Goal: Find contact information: Obtain details needed to contact an individual or organization

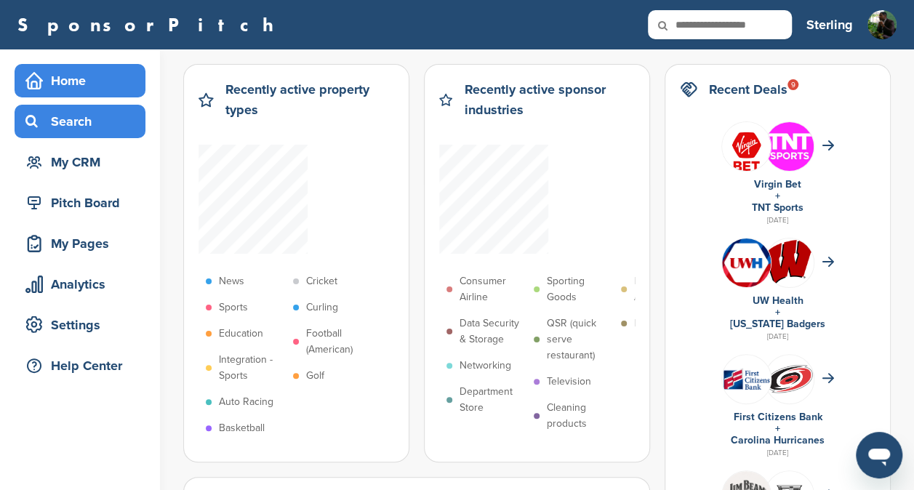
click at [35, 130] on div "Search" at bounding box center [84, 121] width 124 height 26
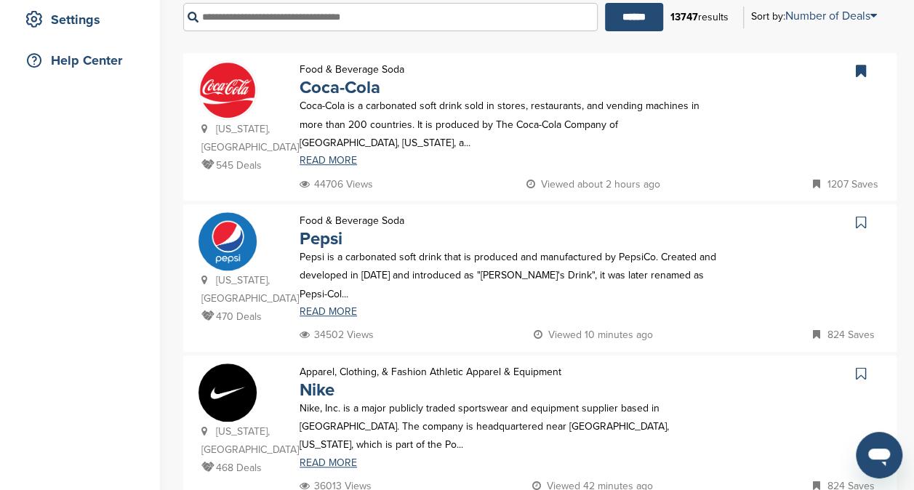
scroll to position [310, 0]
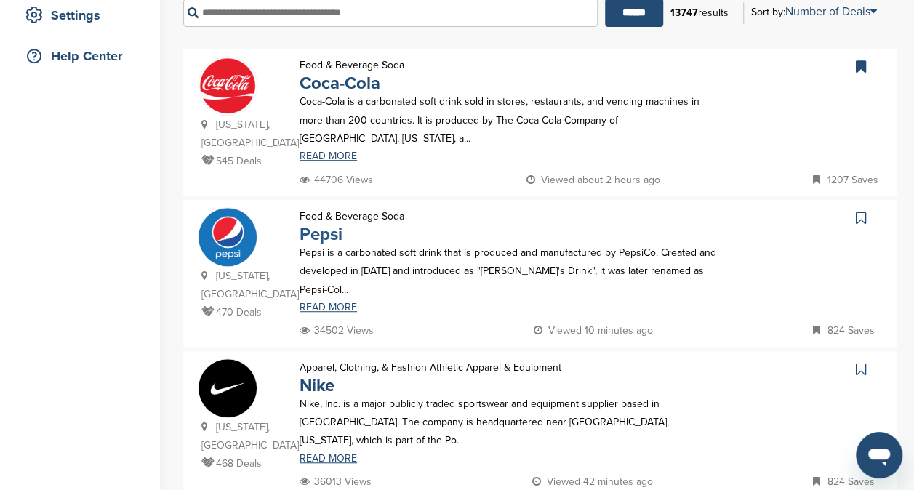
click at [313, 224] on link "Pepsi" at bounding box center [321, 234] width 43 height 21
click at [349, 99] on p "Coca-Cola is a carbonated soft drink sold in stores, restaurants, and vending m…" at bounding box center [509, 119] width 419 height 55
click at [355, 86] on link "Coca-Cola" at bounding box center [340, 83] width 81 height 21
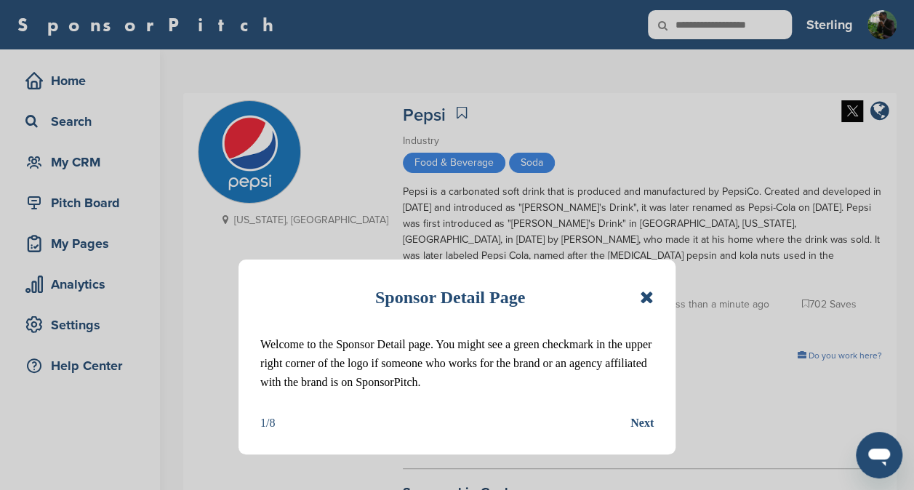
click at [647, 300] on icon at bounding box center [647, 297] width 14 height 17
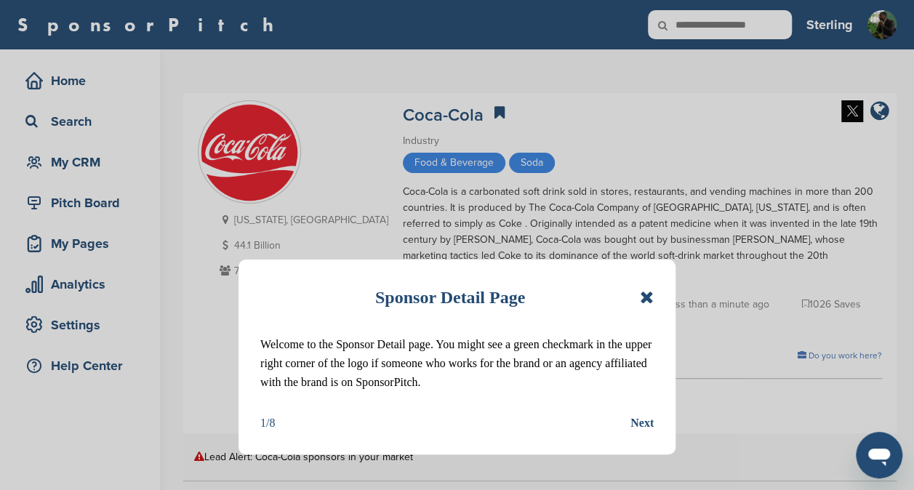
click at [641, 297] on icon at bounding box center [647, 297] width 14 height 17
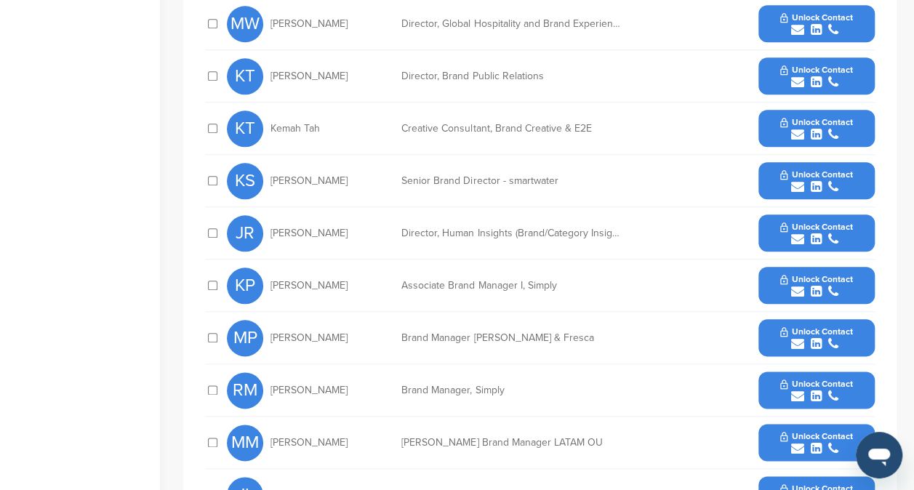
scroll to position [681, 0]
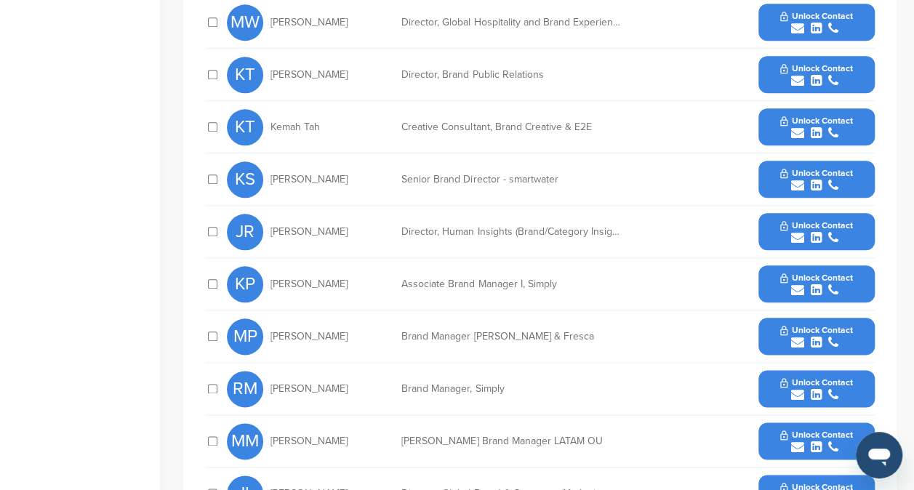
click at [781, 160] on button "Unlock Contact" at bounding box center [816, 180] width 107 height 44
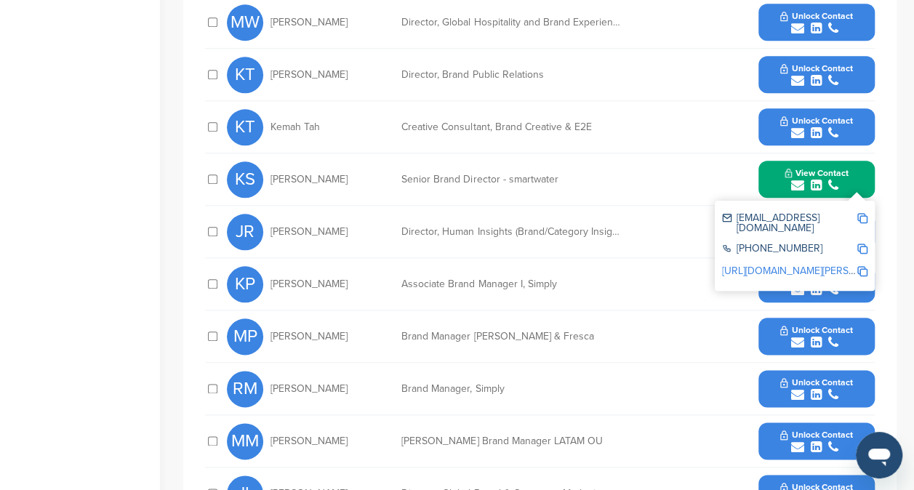
click at [861, 213] on img at bounding box center [862, 218] width 10 height 10
